Goal: Information Seeking & Learning: Learn about a topic

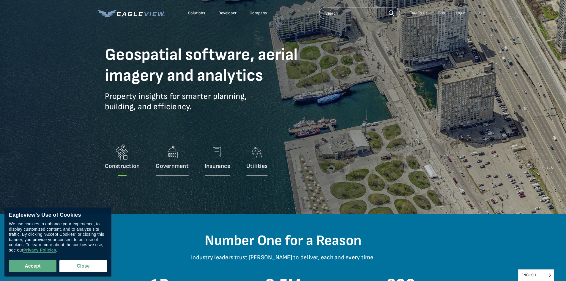
click at [119, 158] on img at bounding box center [122, 152] width 18 height 19
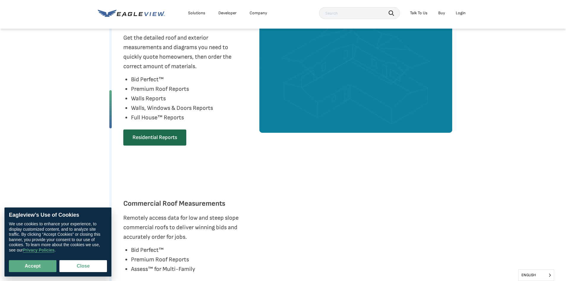
scroll to position [327, 0]
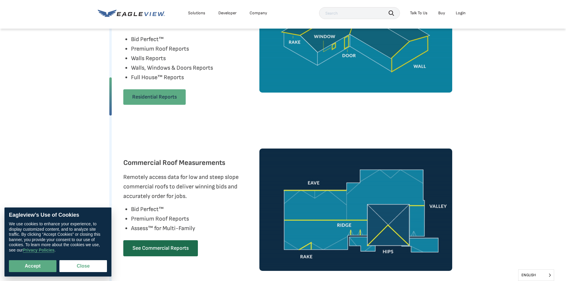
click at [143, 92] on link "Residential Reports" at bounding box center [154, 96] width 62 height 15
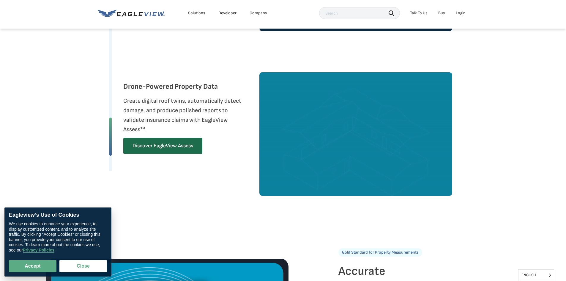
scroll to position [535, 0]
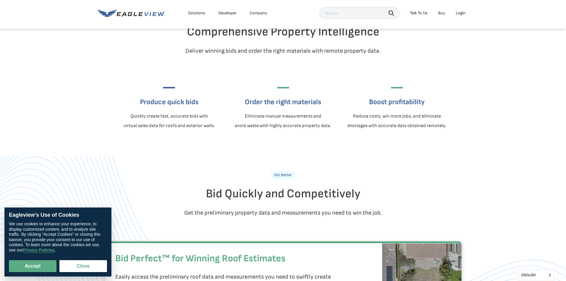
scroll to position [178, 0]
